Goal: Task Accomplishment & Management: Manage account settings

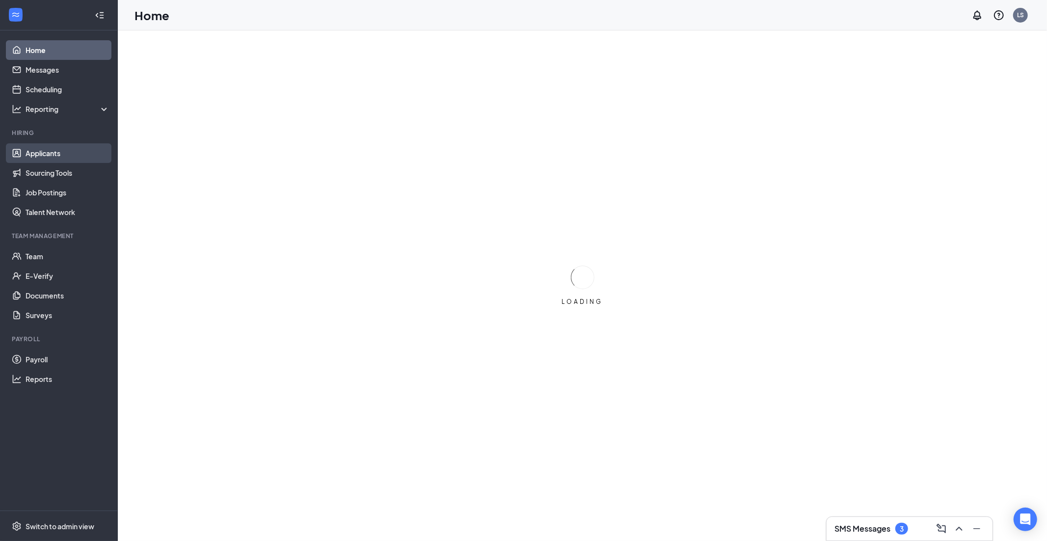
click at [55, 152] on link "Applicants" at bounding box center [68, 153] width 84 height 20
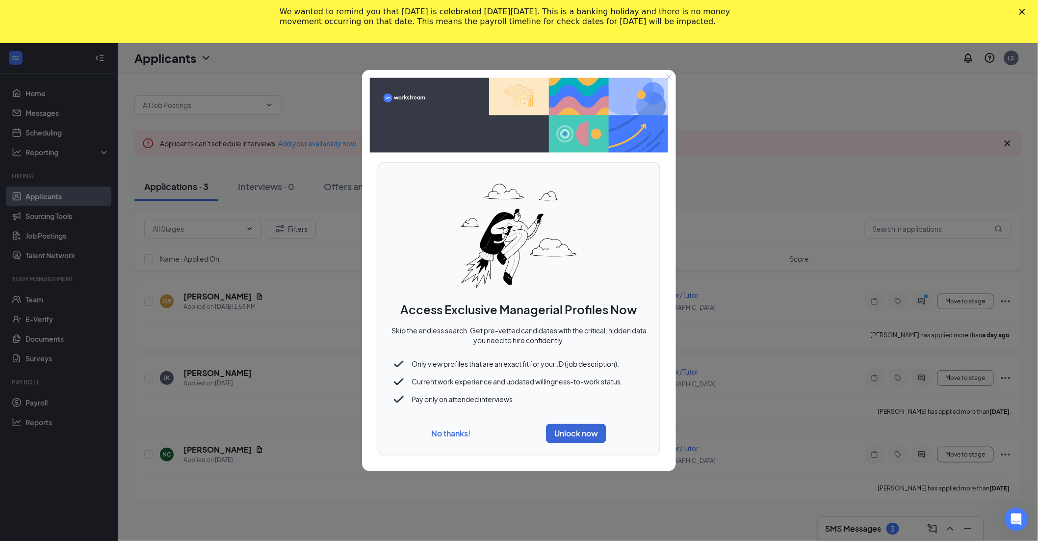
click at [464, 439] on div "No thanks! Unlock now" at bounding box center [519, 433] width 258 height 27
click at [460, 440] on div "No thanks! Unlock now" at bounding box center [519, 433] width 258 height 27
click at [452, 434] on button "No thanks!" at bounding box center [451, 433] width 39 height 10
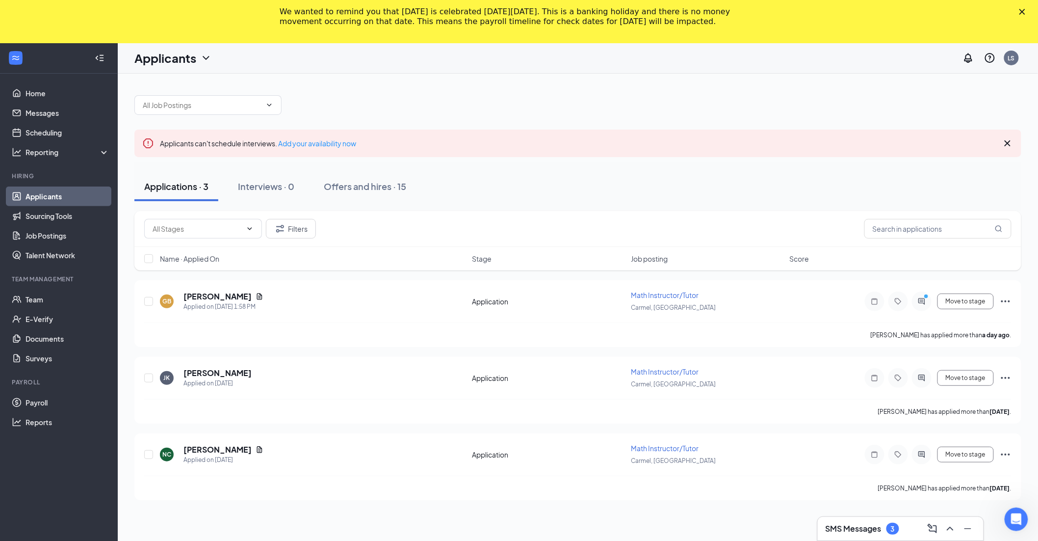
click at [194, 60] on h1 "Applicants" at bounding box center [165, 58] width 62 height 17
click at [205, 102] on link "Archived applicants" at bounding box center [193, 107] width 106 height 10
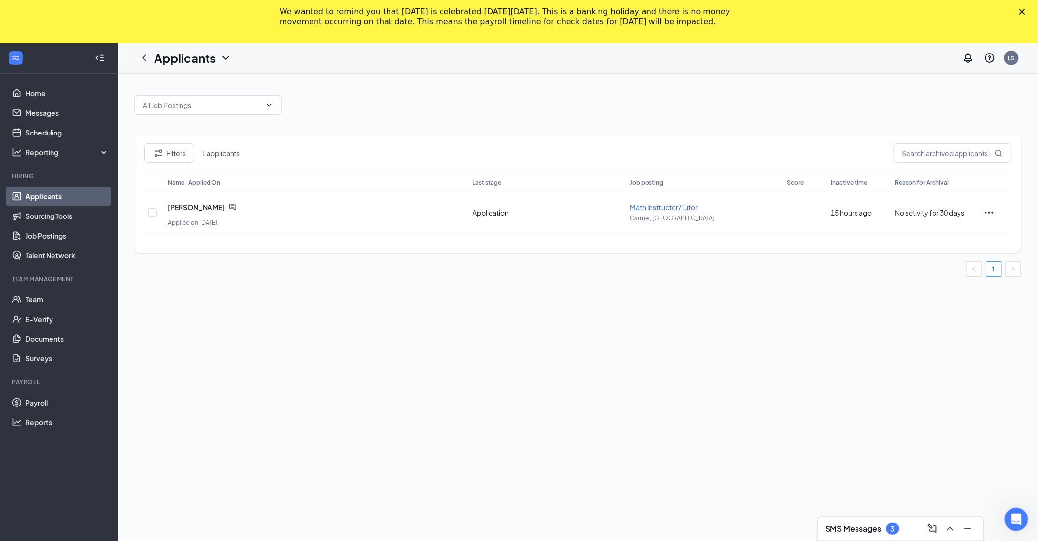
click at [1026, 9] on icon "Close" at bounding box center [1023, 12] width 6 height 6
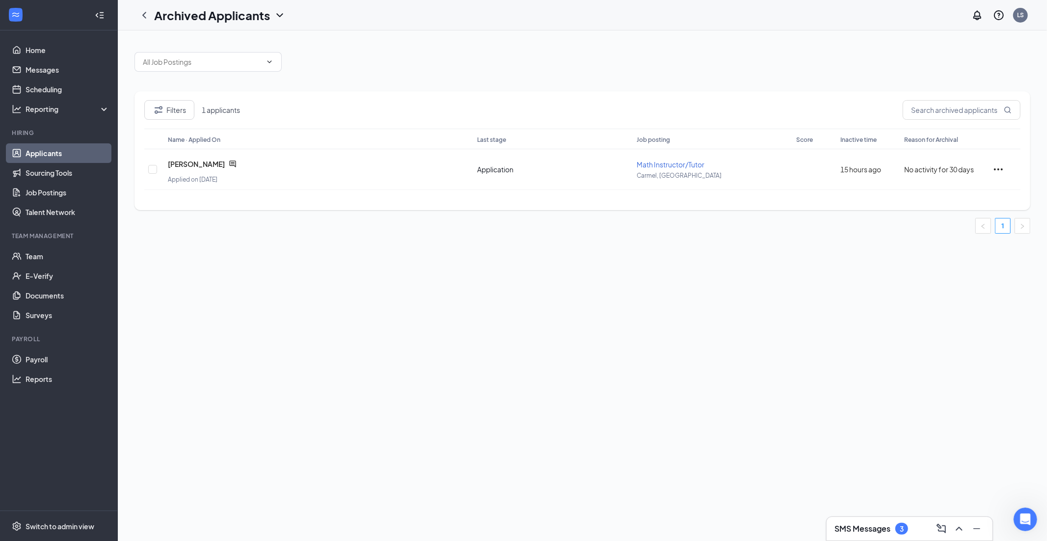
click at [220, 11] on div "Archived Applicants" at bounding box center [220, 15] width 132 height 17
click at [374, 51] on div at bounding box center [582, 56] width 896 height 29
click at [101, 151] on link "Applicants" at bounding box center [68, 153] width 84 height 20
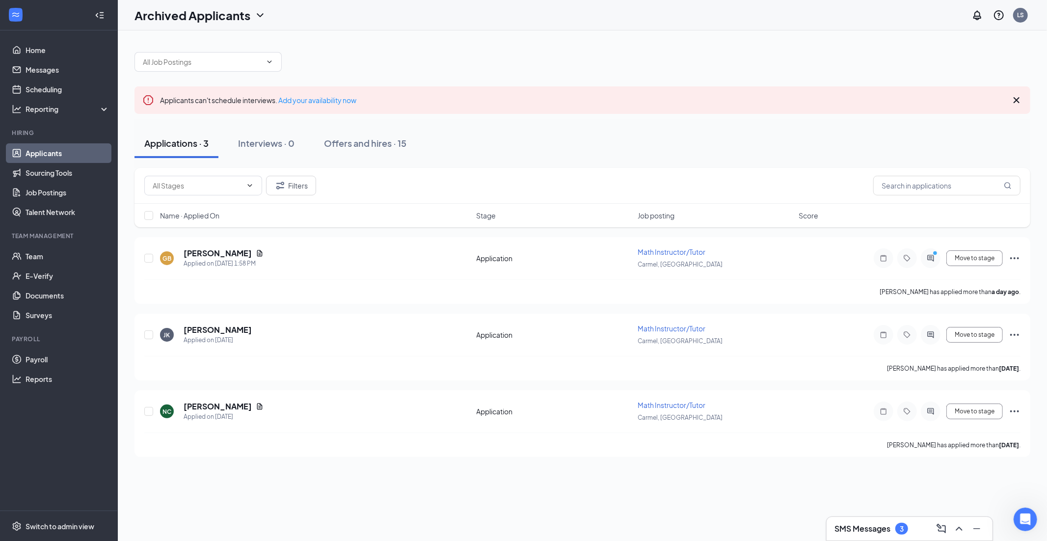
click at [258, 14] on icon "ChevronDown" at bounding box center [260, 15] width 6 height 4
click at [230, 67] on link "Archived applicants" at bounding box center [193, 64] width 106 height 10
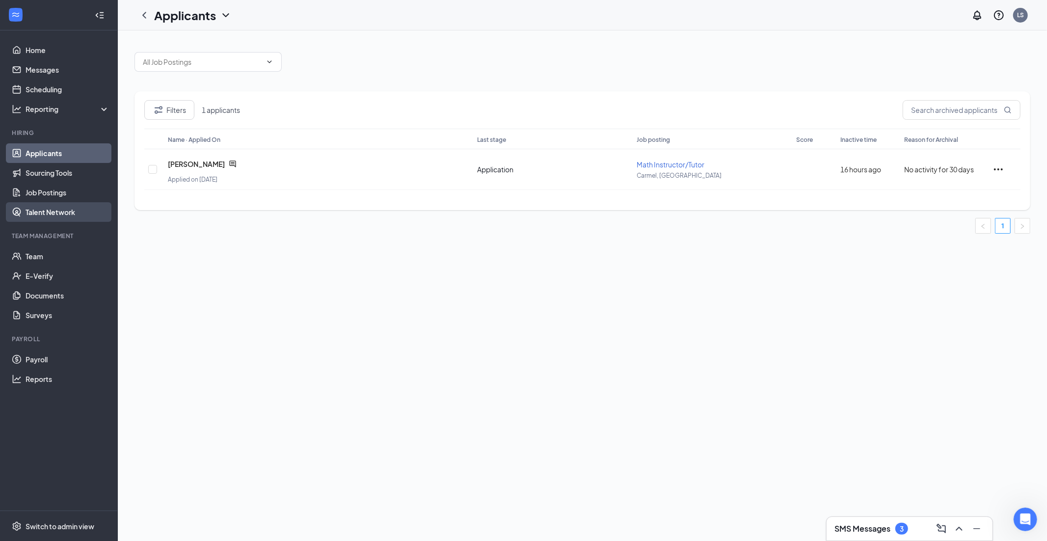
click at [94, 206] on link "Talent Network" at bounding box center [68, 212] width 84 height 20
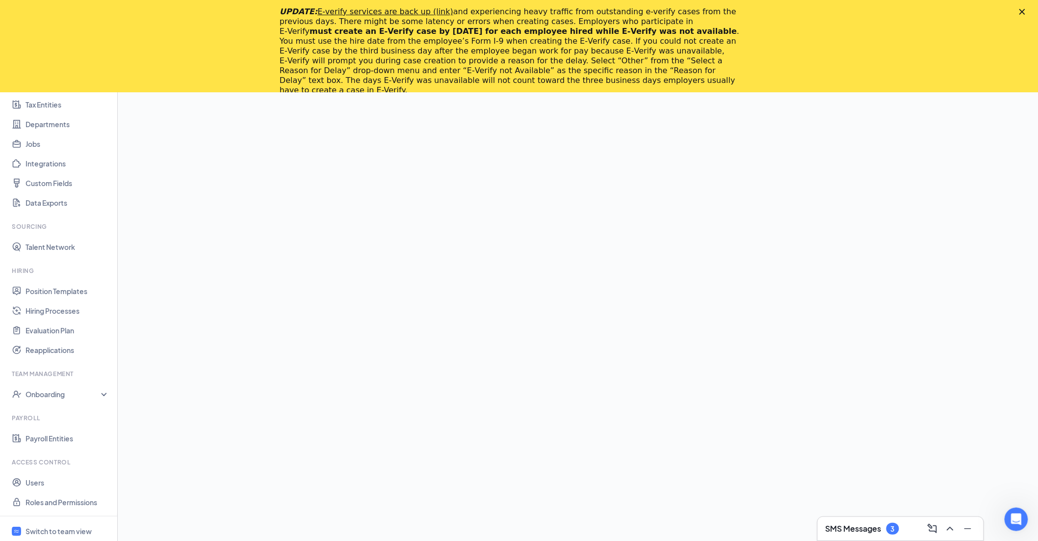
scroll to position [92, 0]
click at [73, 471] on link "Users" at bounding box center [68, 478] width 84 height 20
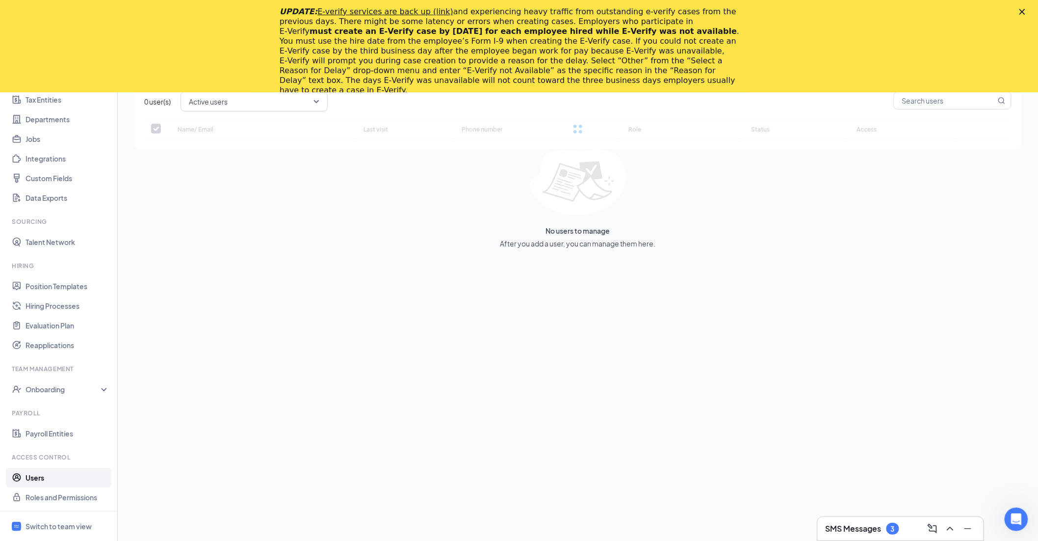
checkbox input "false"
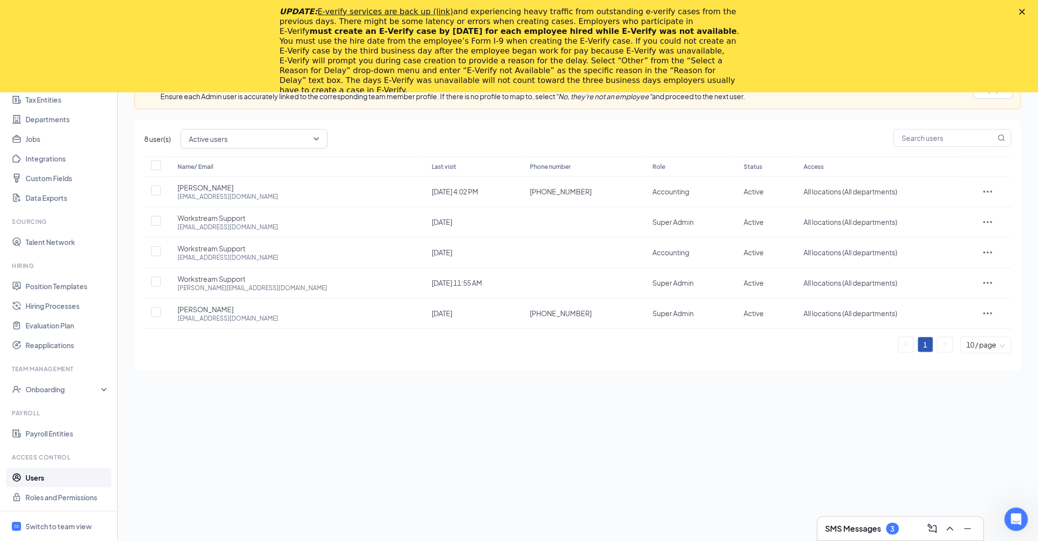
scroll to position [15, 0]
